Goal: Task Accomplishment & Management: Manage account settings

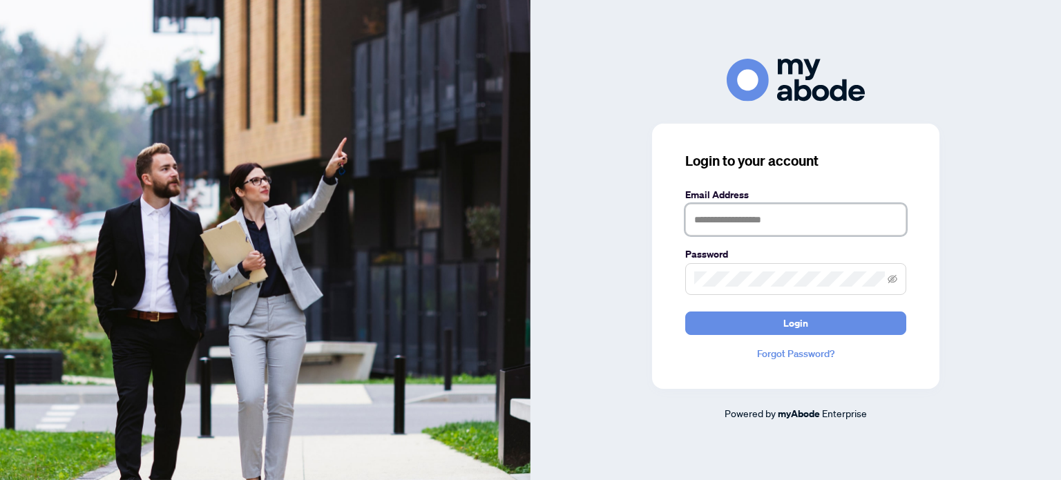
click at [799, 207] on input "text" at bounding box center [795, 220] width 221 height 32
type input "**********"
click at [685, 312] on button "Login" at bounding box center [795, 323] width 221 height 23
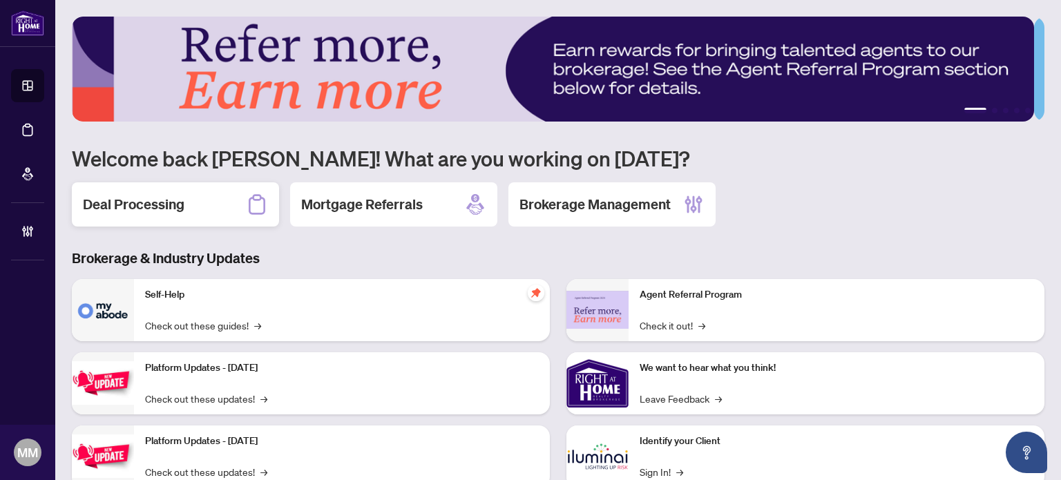
click at [174, 201] on h2 "Deal Processing" at bounding box center [134, 204] width 102 height 19
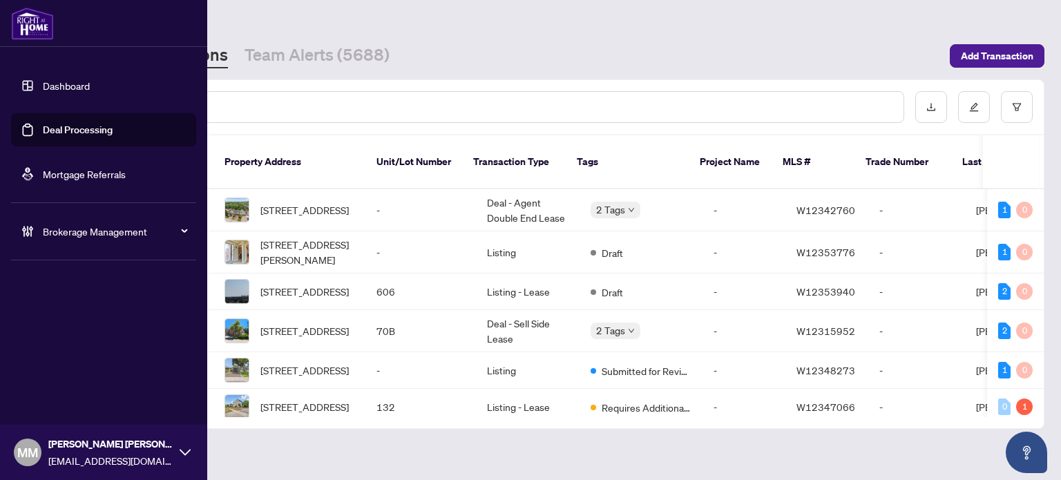
click at [128, 234] on span "Brokerage Management" at bounding box center [115, 231] width 144 height 15
click at [97, 337] on link "Manage Agents" at bounding box center [63, 331] width 68 height 12
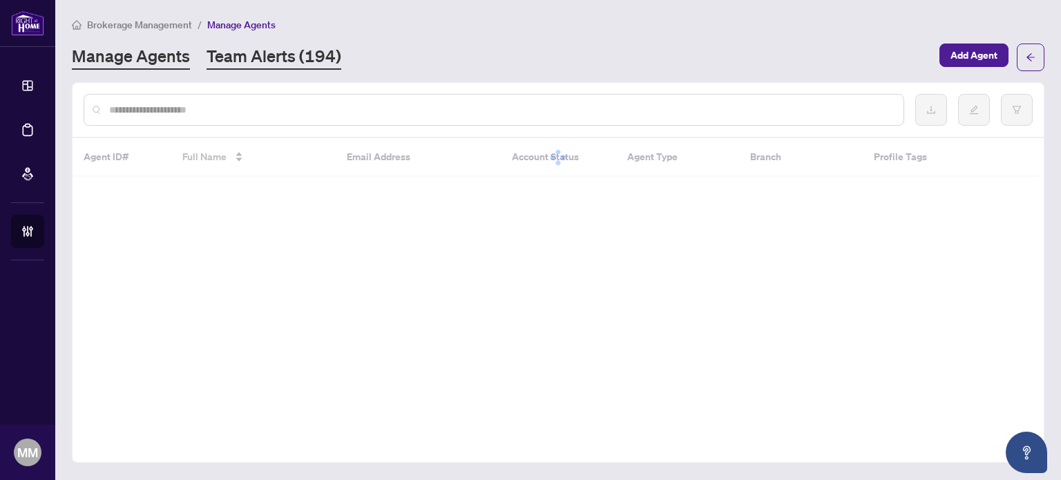
click at [287, 54] on link "Team Alerts (194)" at bounding box center [274, 57] width 135 height 25
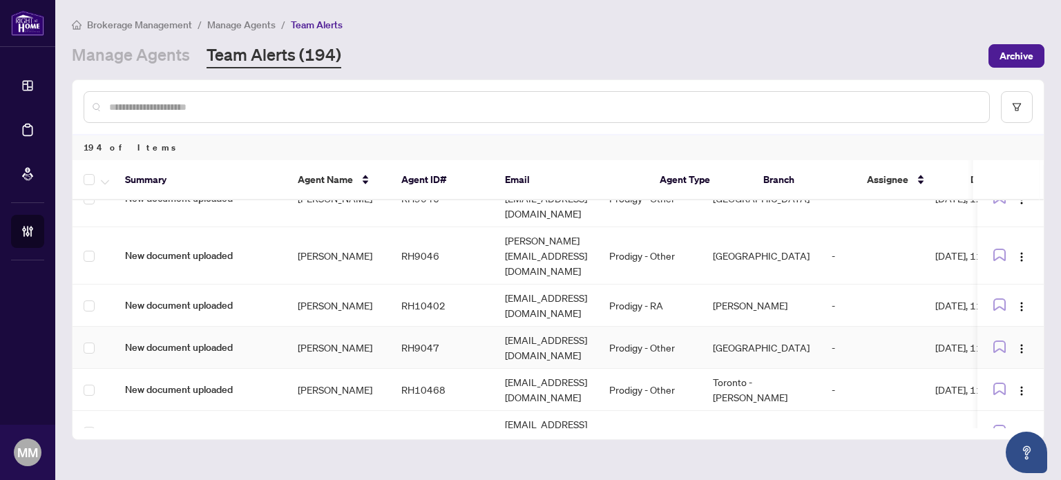
scroll to position [428, 0]
